Goal: Information Seeking & Learning: Learn about a topic

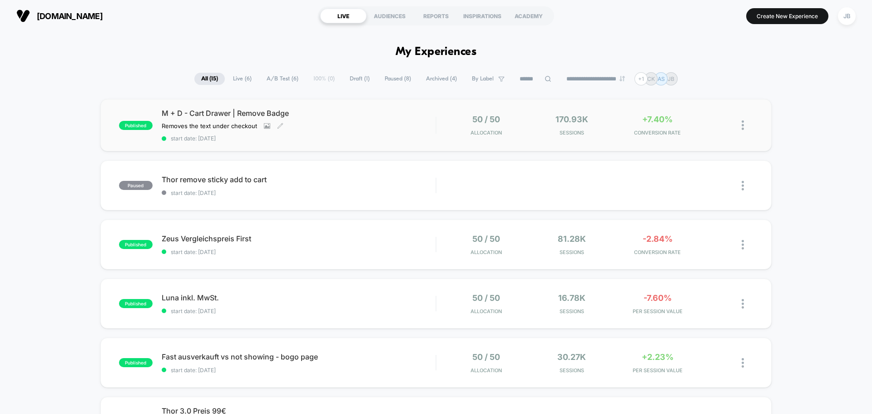
click at [348, 119] on div "M + D - Cart Drawer | Remove Badge Removes the text under checkout Click to vie…" at bounding box center [299, 125] width 274 height 33
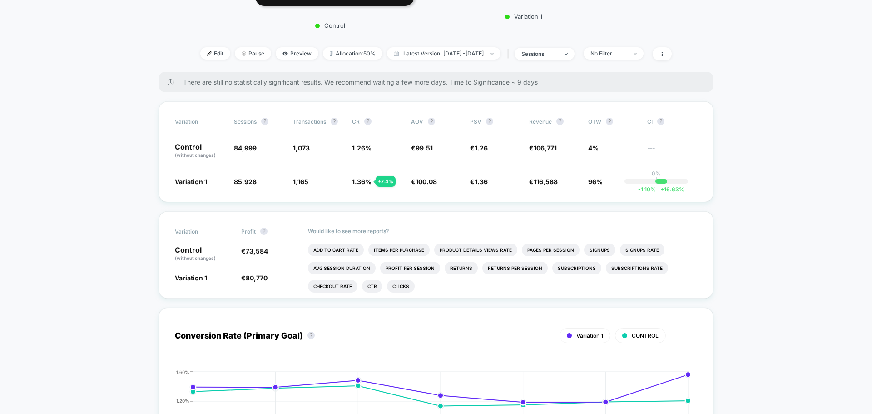
scroll to position [273, 0]
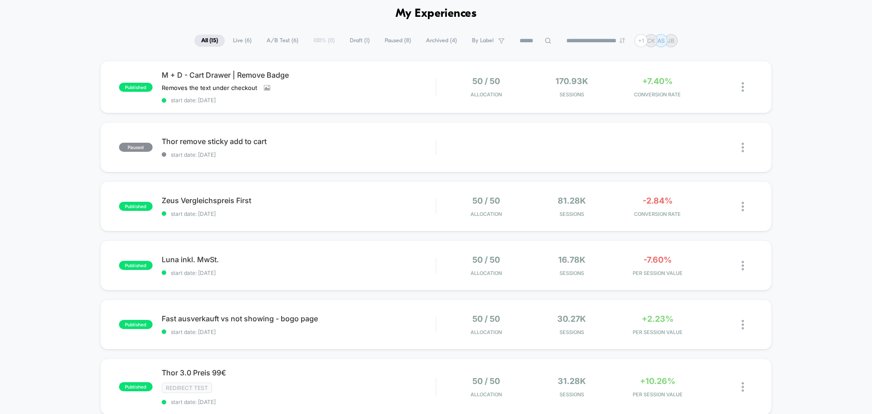
scroll to position [91, 0]
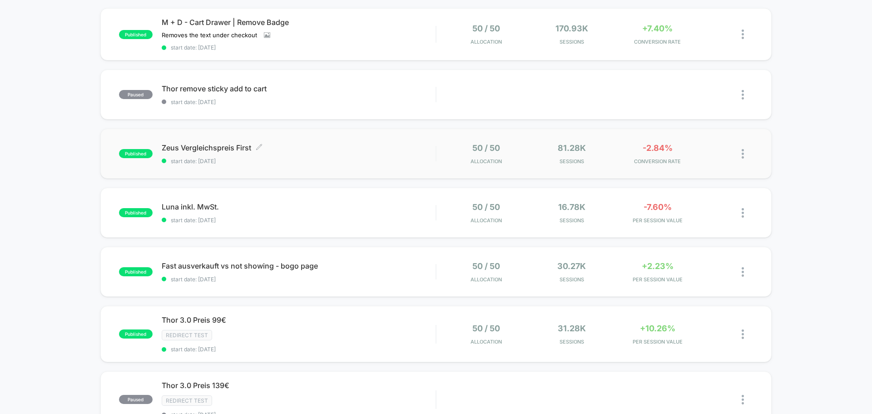
click at [329, 164] on span "start date: [DATE]" at bounding box center [299, 161] width 274 height 7
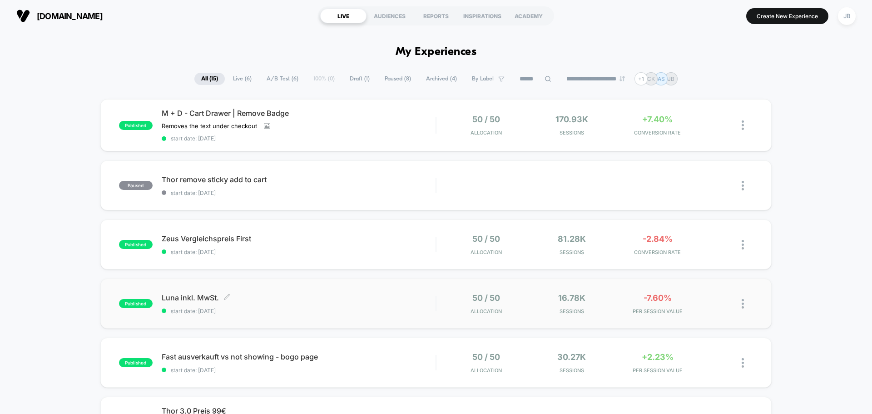
scroll to position [45, 0]
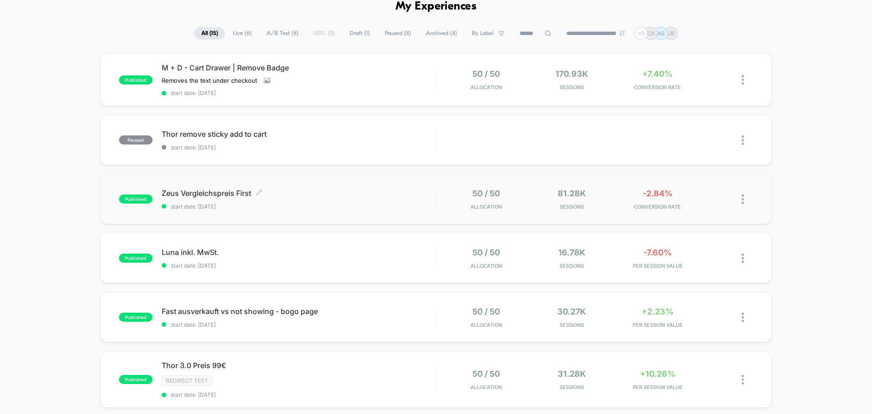
click at [389, 205] on span "start date: [DATE]" at bounding box center [299, 206] width 274 height 7
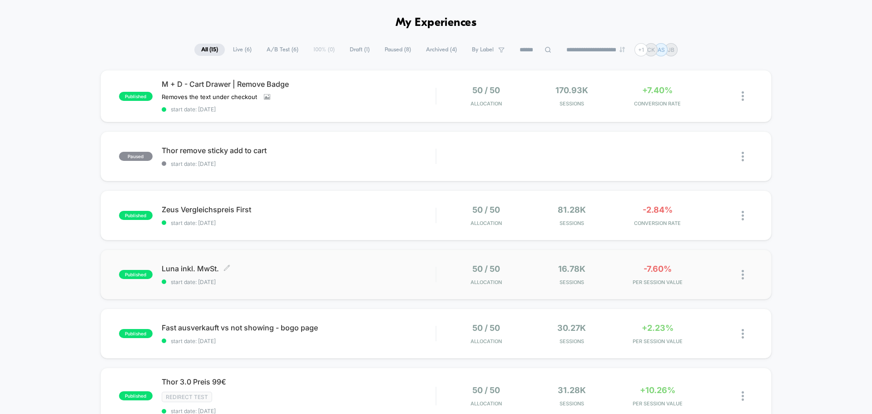
scroll to position [45, 0]
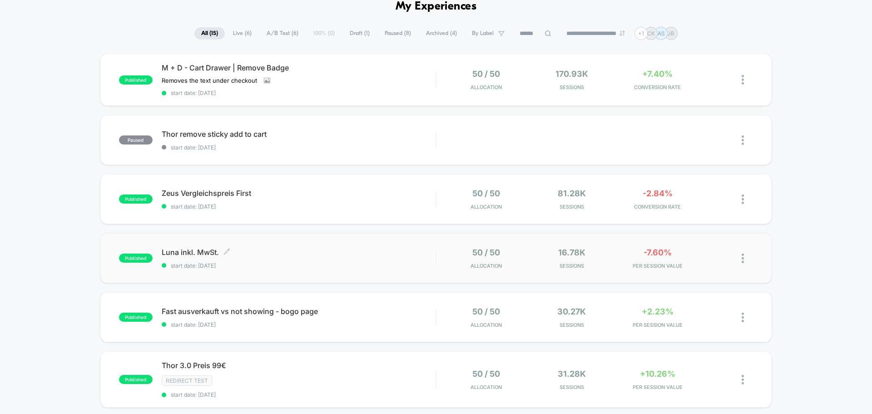
click at [362, 248] on span "[PERSON_NAME] inkl. MwSt. Click to edit experience details" at bounding box center [299, 252] width 274 height 9
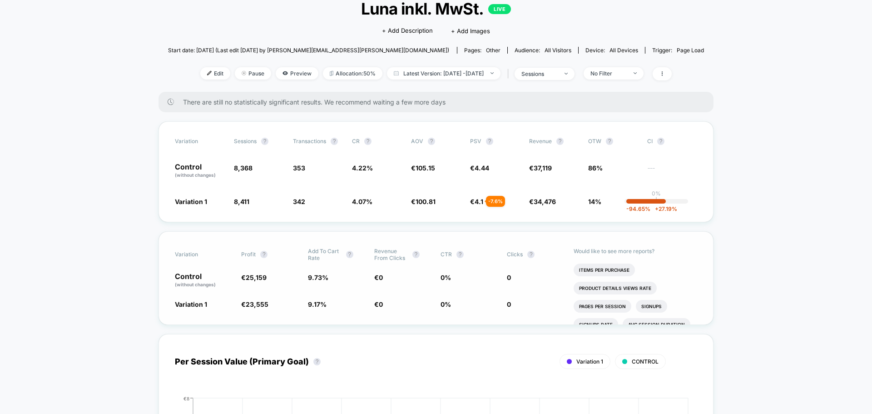
scroll to position [91, 0]
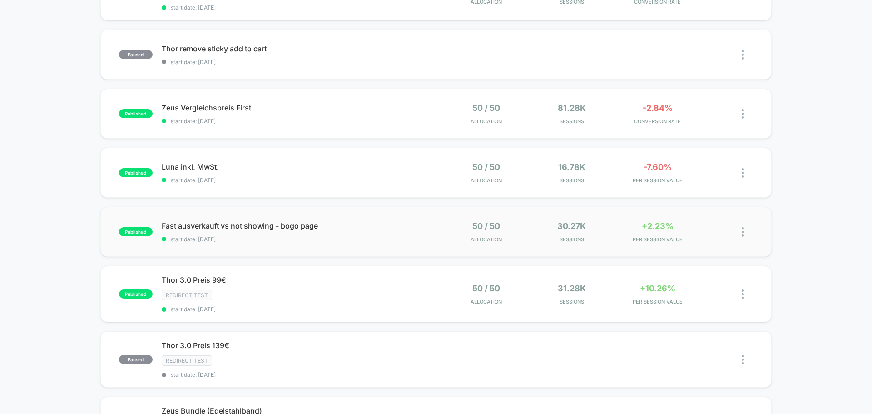
scroll to position [136, 0]
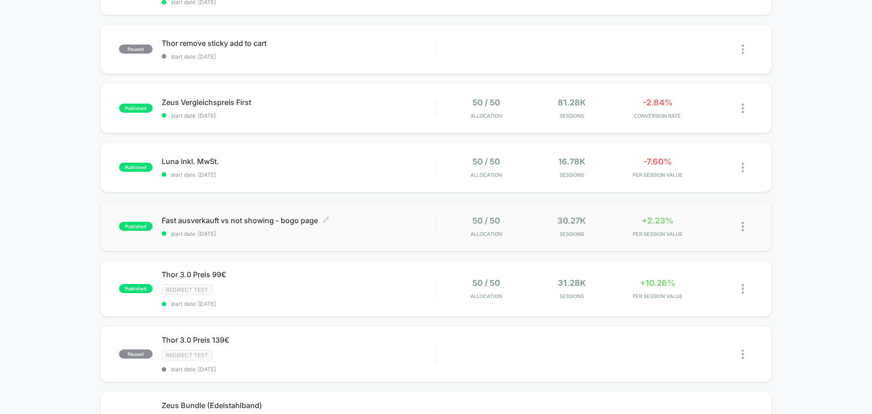
click at [377, 233] on span "start date: [DATE]" at bounding box center [299, 233] width 274 height 7
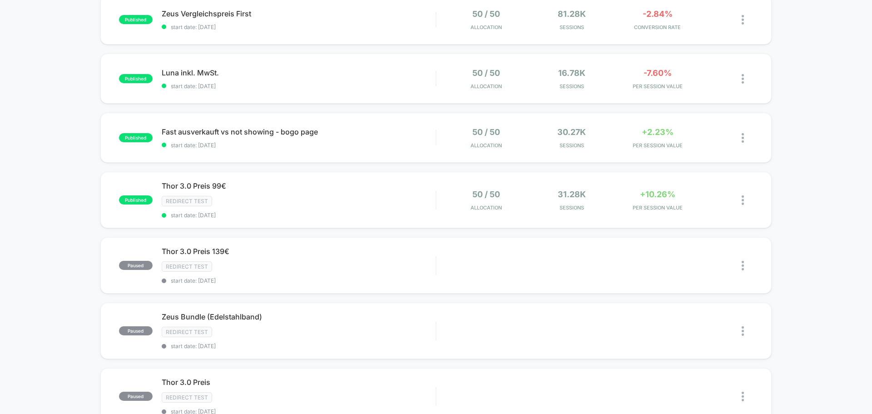
scroll to position [227, 0]
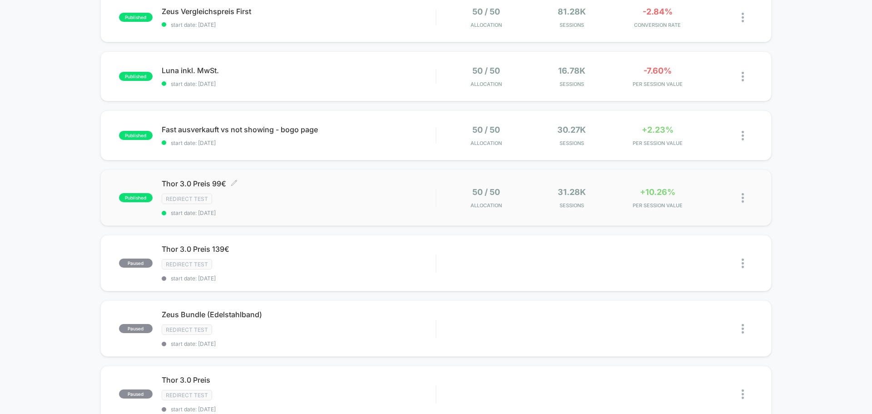
click at [374, 191] on div "Thor 3.0 Preis 99€ Click to edit experience details Click to edit experience de…" at bounding box center [299, 197] width 274 height 37
